Goal: Task Accomplishment & Management: Use online tool/utility

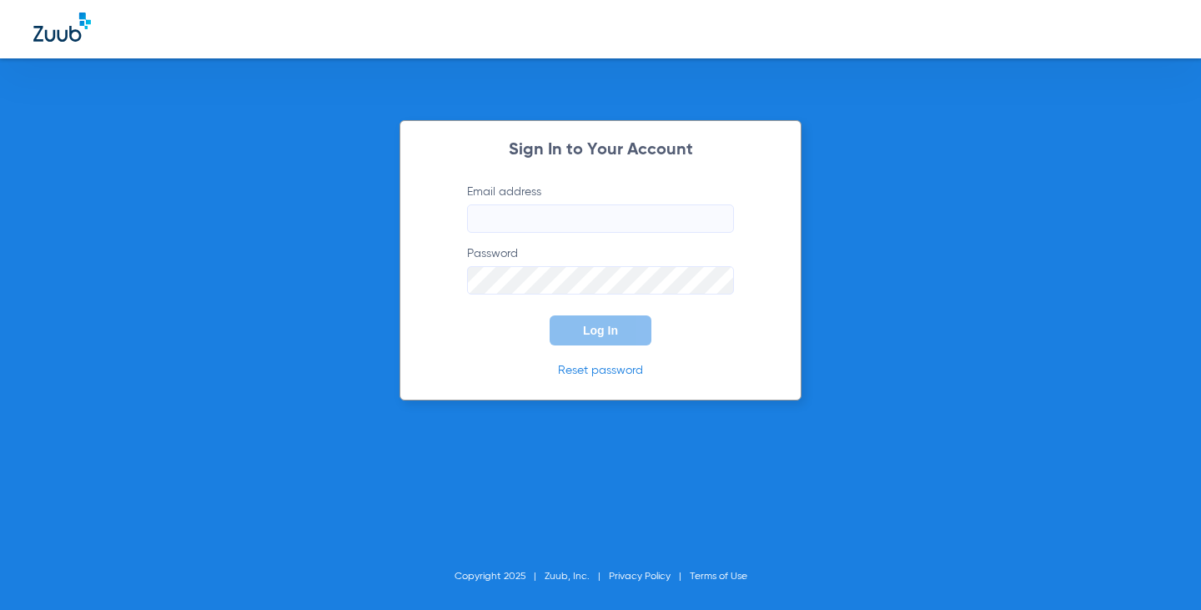
click at [600, 214] on input "Email address" at bounding box center [600, 218] width 267 height 28
click at [601, 220] on input "Email address" at bounding box center [600, 218] width 267 height 28
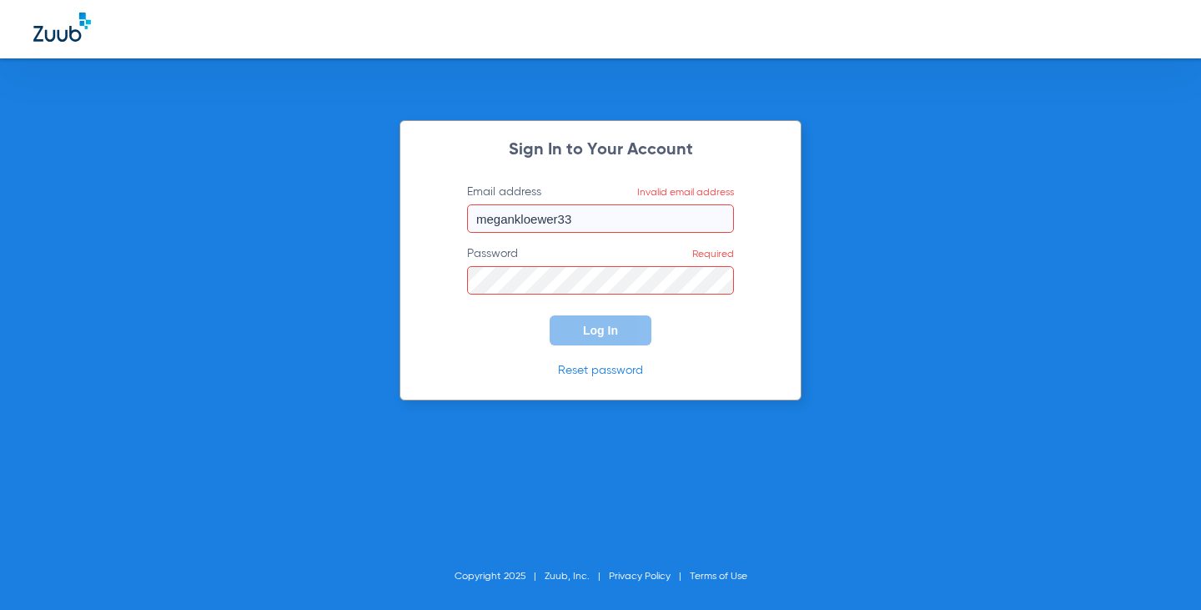
click at [650, 214] on input "megankloewer33" at bounding box center [600, 218] width 267 height 28
type input "[EMAIL_ADDRESS][DOMAIN_NAME]"
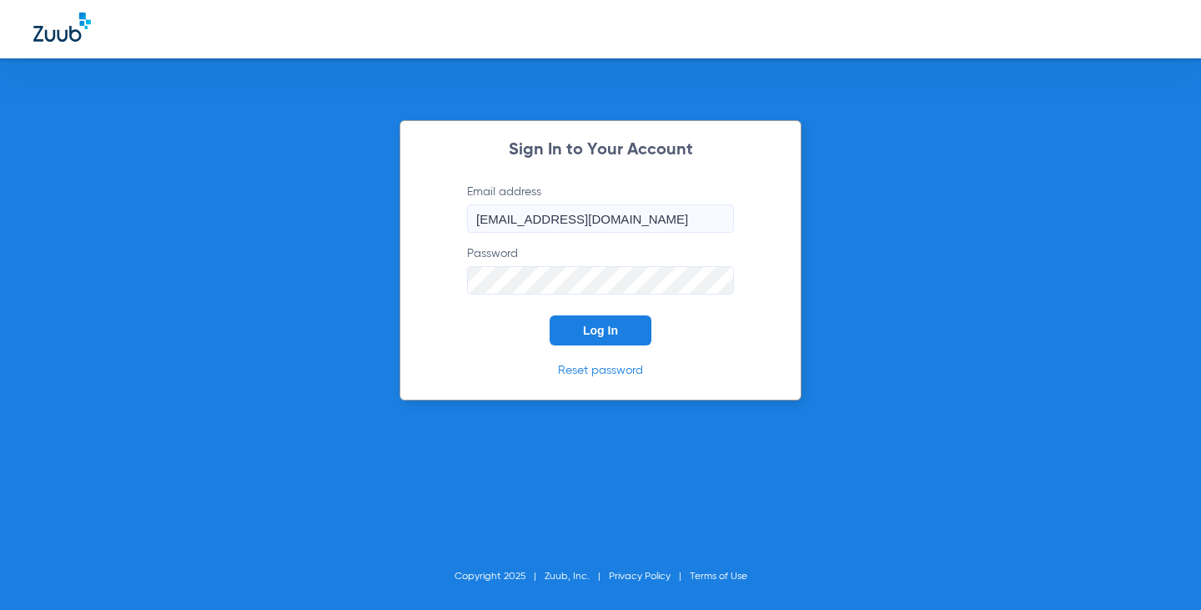
click at [550, 315] on button "Log In" at bounding box center [601, 330] width 102 height 30
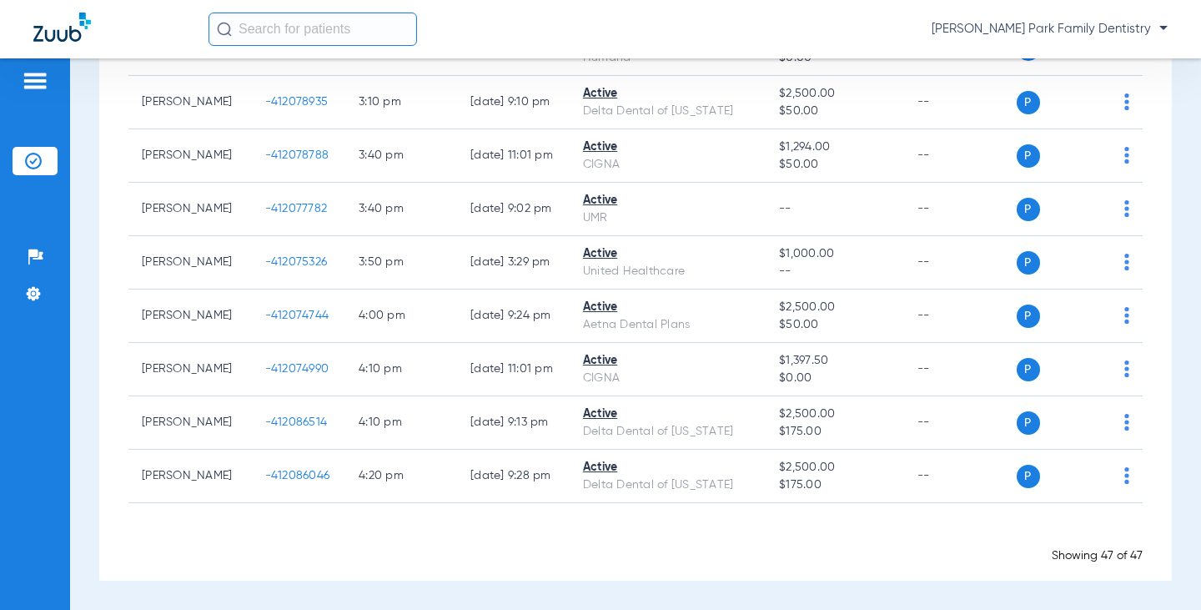
scroll to position [2502, 0]
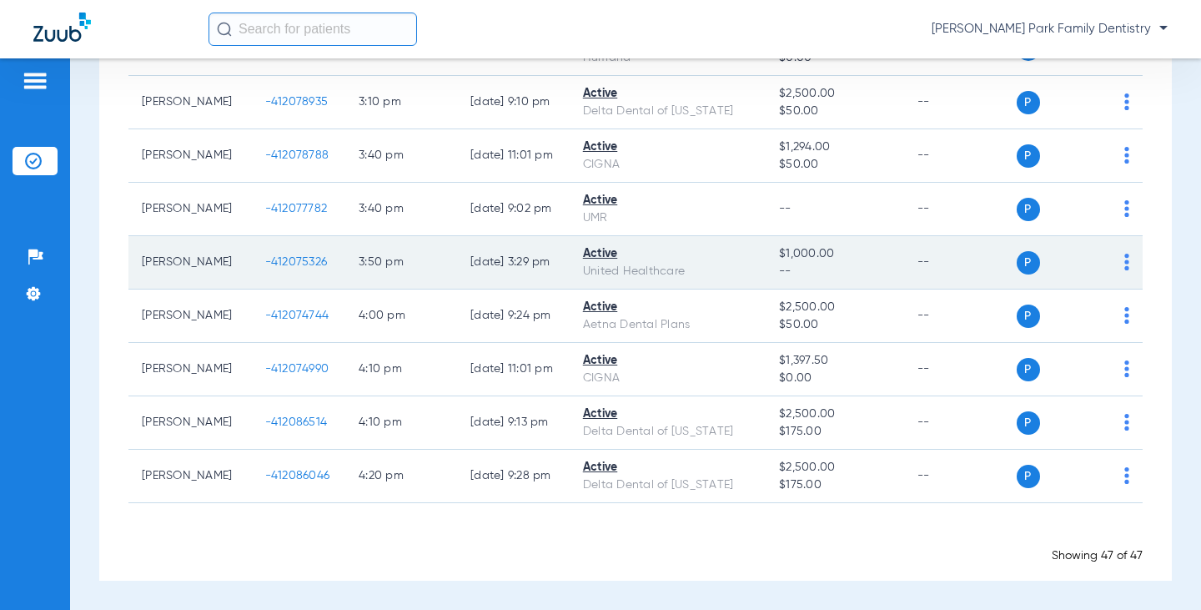
click at [269, 267] on span "-412075326" at bounding box center [296, 262] width 63 height 12
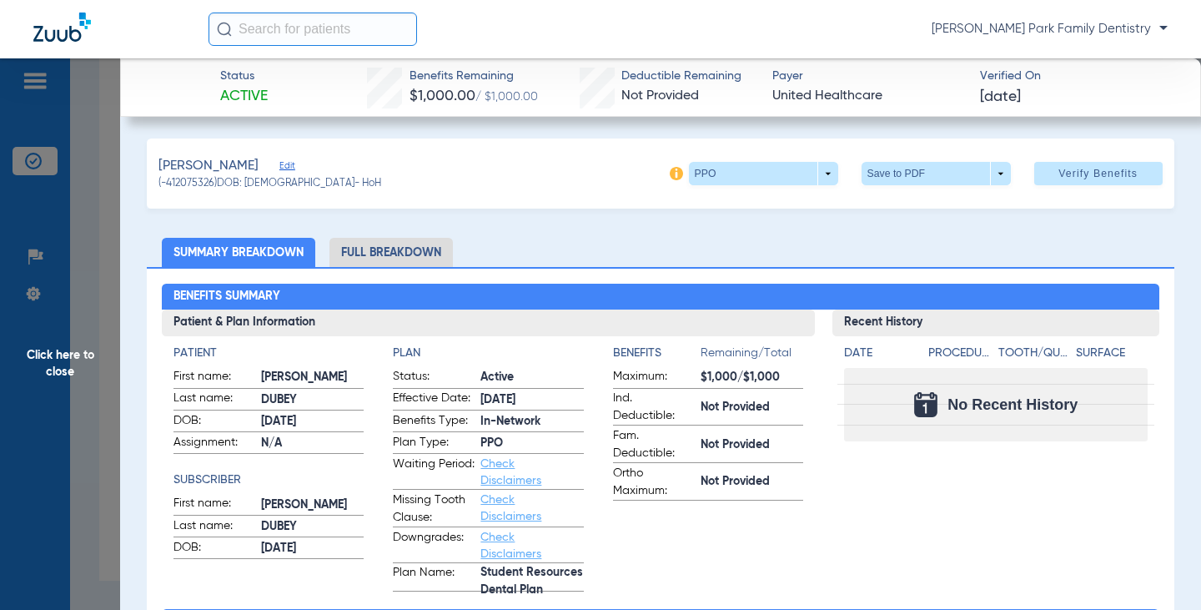
scroll to position [0, 0]
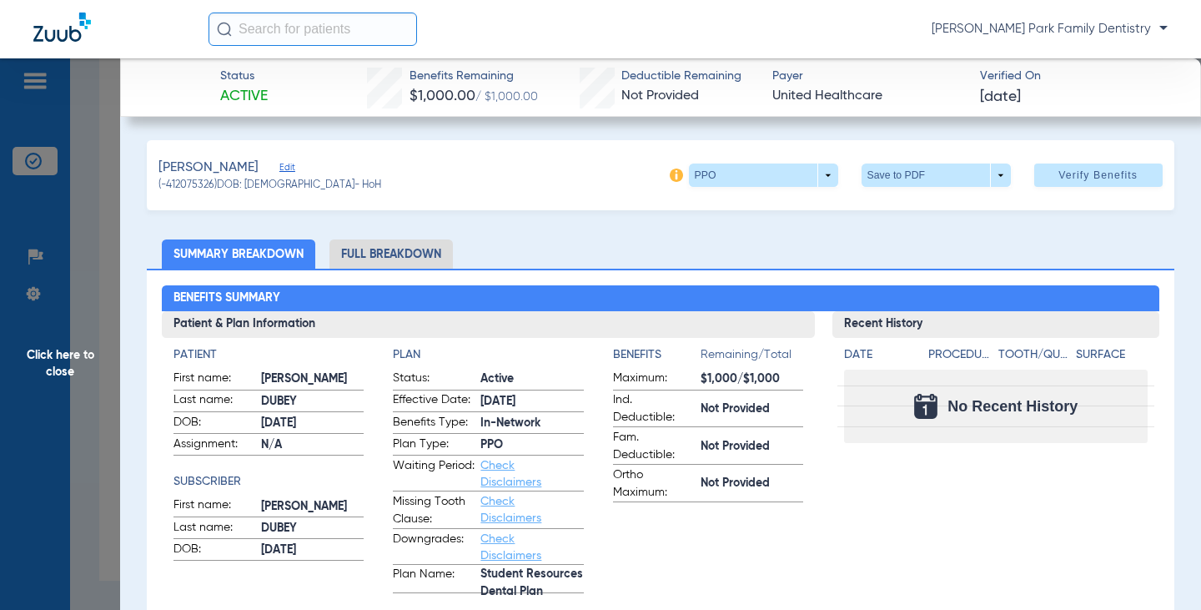
click at [63, 355] on span "Click here to close" at bounding box center [60, 363] width 120 height 610
